Goal: Information Seeking & Learning: Learn about a topic

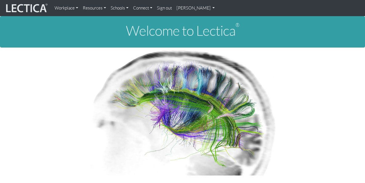
click at [181, 8] on link "[PERSON_NAME]" at bounding box center [195, 8] width 43 height 12
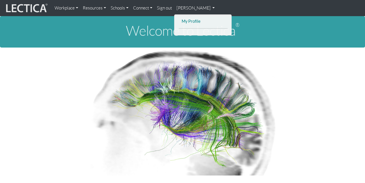
click at [190, 19] on link "My Profile" at bounding box center [203, 21] width 46 height 7
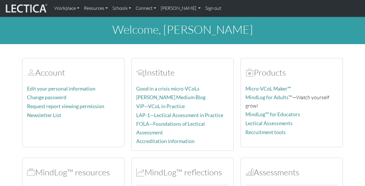
scroll to position [80, 0]
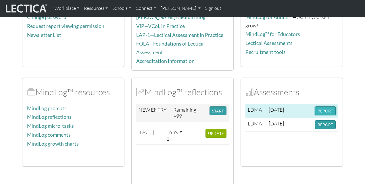
click at [328, 107] on button "REPORT" at bounding box center [325, 110] width 21 height 9
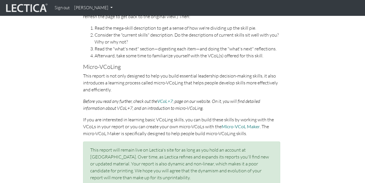
scroll to position [297, 0]
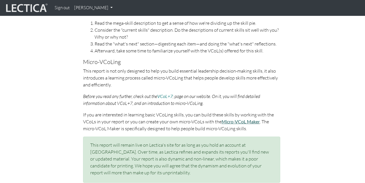
click at [246, 120] on link "Micro-VCoL Maker" at bounding box center [241, 121] width 38 height 5
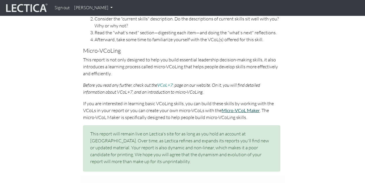
scroll to position [274, 0]
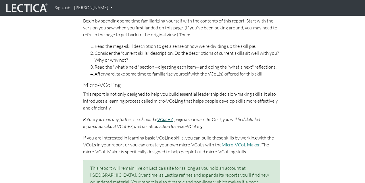
click at [172, 119] on link "VCoL+7" at bounding box center [165, 118] width 16 height 5
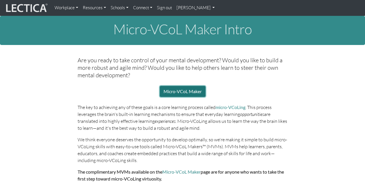
click at [196, 86] on link "Micro-VCoL Maker" at bounding box center [183, 91] width 46 height 11
click at [186, 6] on link "[PERSON_NAME]" at bounding box center [195, 7] width 43 height 11
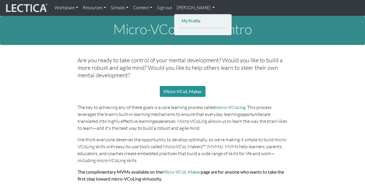
click at [182, 18] on link "My Profile" at bounding box center [203, 21] width 46 height 7
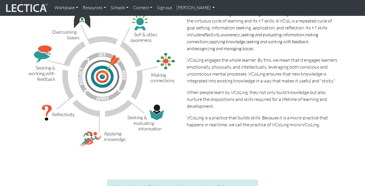
scroll to position [19, 0]
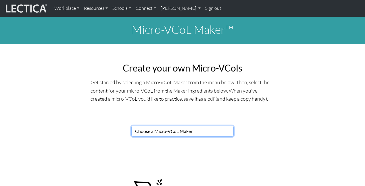
click at [194, 128] on select "Choose a Micro-VCoL Maker" at bounding box center [182, 130] width 102 height 11
select select "7821123e-00de-44ee-af13-bae6e75f9bf4"
click at [131, 125] on select "Choose a Micro-VCoL Maker" at bounding box center [182, 130] width 102 height 11
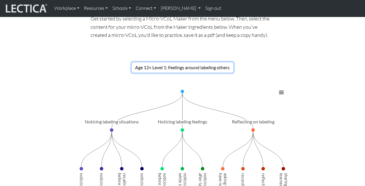
scroll to position [140, 0]
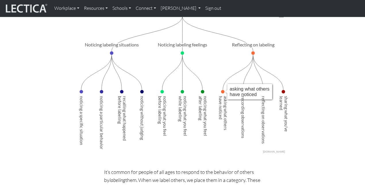
click at [224, 99] on span "asking what others have noticed" at bounding box center [223, 96] width 10 height 3
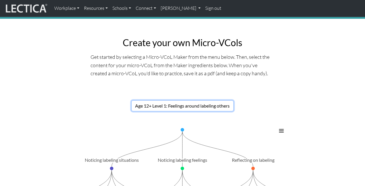
scroll to position [26, 0]
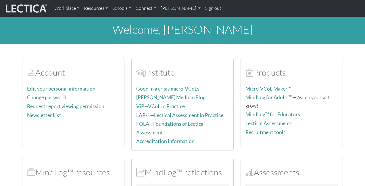
scroll to position [125, 0]
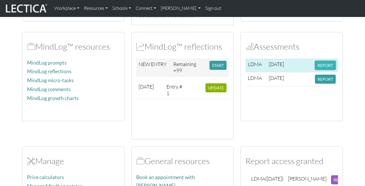
click at [325, 65] on button "REPORT" at bounding box center [325, 65] width 21 height 9
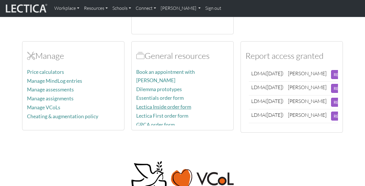
scroll to position [232, 0]
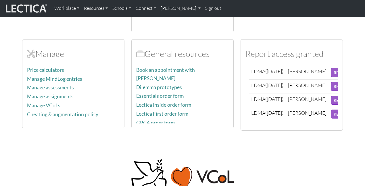
click at [65, 84] on link "Manage assessments" at bounding box center [50, 87] width 47 height 6
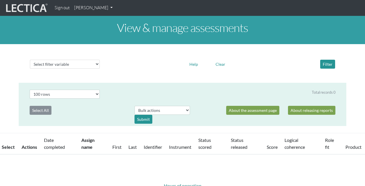
select select "100"
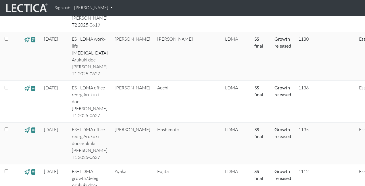
scroll to position [680, 0]
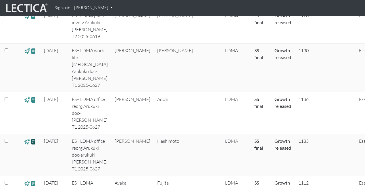
click at [34, 138] on span at bounding box center [33, 141] width 5 height 7
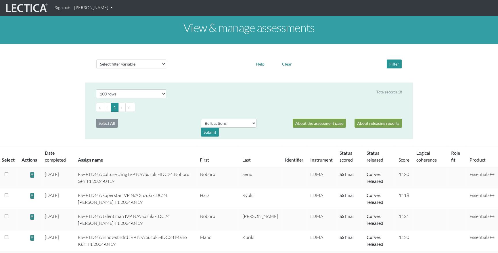
scroll to position [0, 0]
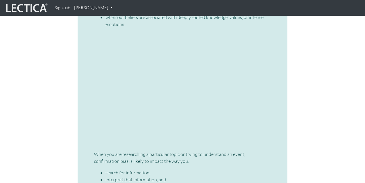
scroll to position [1232, 0]
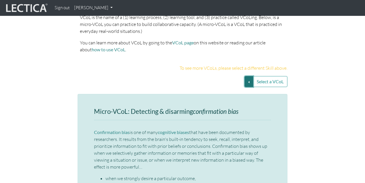
click at [249, 76] on button "Select a VCoL" at bounding box center [249, 81] width 9 height 11
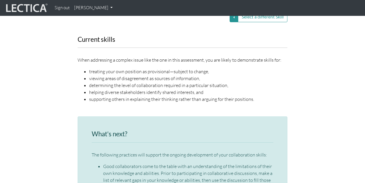
scroll to position [740, 0]
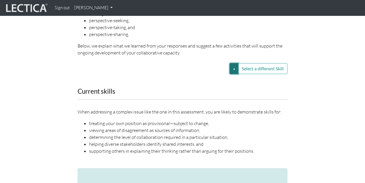
click at [232, 63] on button "Select a different Skill" at bounding box center [234, 68] width 9 height 11
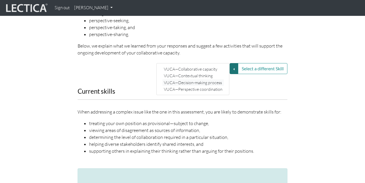
click at [214, 79] on link "VUCA—Decision-making process" at bounding box center [194, 82] width 62 height 7
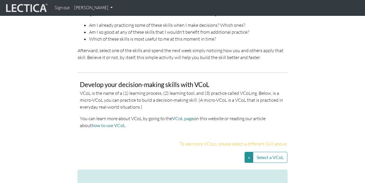
scroll to position [1223, 0]
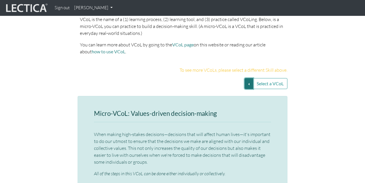
click at [249, 78] on button "Select a VCoL" at bounding box center [249, 83] width 9 height 11
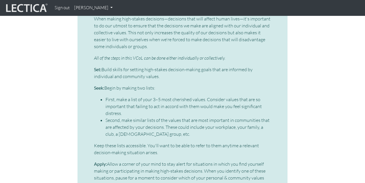
scroll to position [1225, 0]
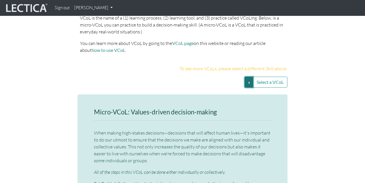
click at [247, 77] on button "Select a VCoL" at bounding box center [249, 82] width 9 height 11
click at [231, 86] on link "The collaboration continuum" at bounding box center [207, 89] width 64 height 7
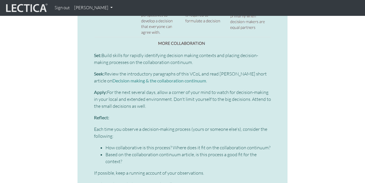
scroll to position [1691, 0]
click at [121, 52] on p "Set: Build skills for rapidly identifying decision making contexts and placing …" at bounding box center [182, 59] width 177 height 14
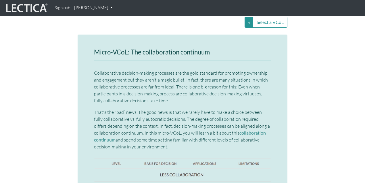
scroll to position [1285, 0]
click at [116, 48] on h3 "Micro-VCoL: The collaboration continuum" at bounding box center [182, 51] width 177 height 7
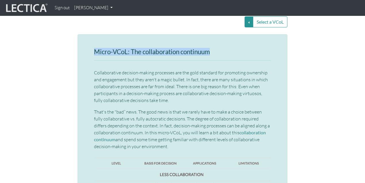
click at [116, 48] on h3 "Micro-VCoL: The collaboration continuum" at bounding box center [182, 51] width 177 height 7
copy h3 "Micro-VCoL: The collaboration continuum"
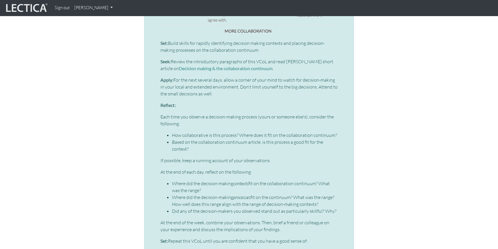
scroll to position [1704, 0]
